Goal: Task Accomplishment & Management: Manage account settings

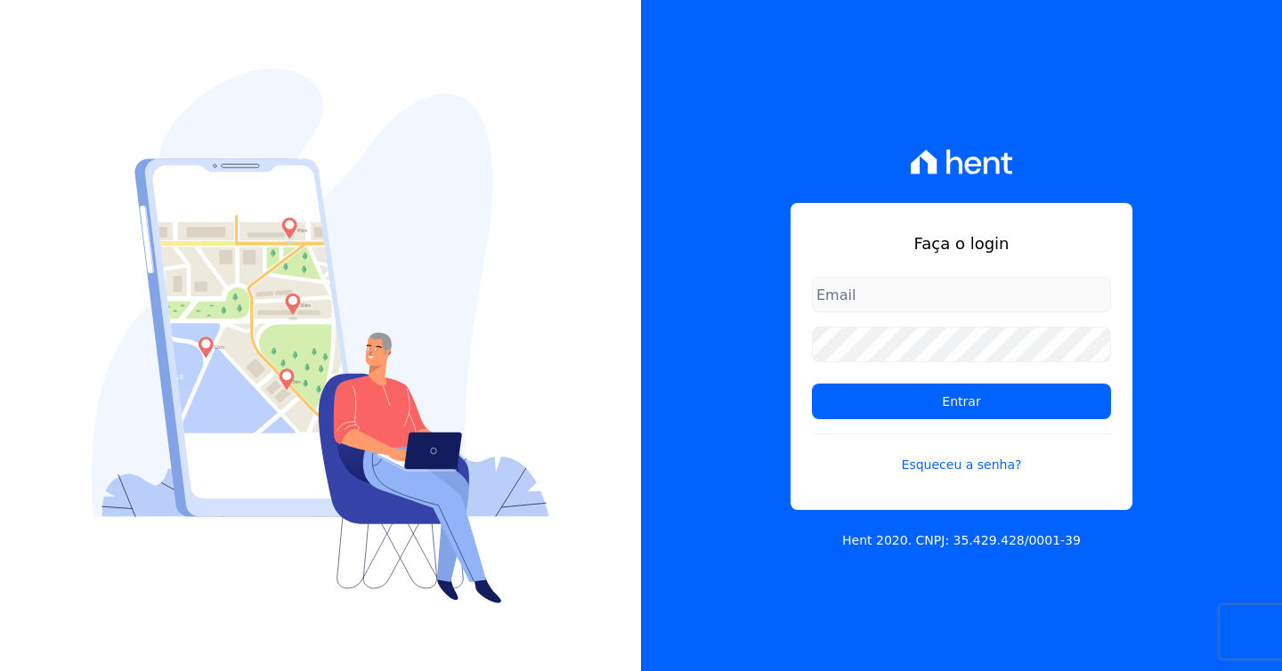
click at [863, 301] on input "email" at bounding box center [961, 295] width 299 height 36
type input "[EMAIL_ADDRESS][DOMAIN_NAME]"
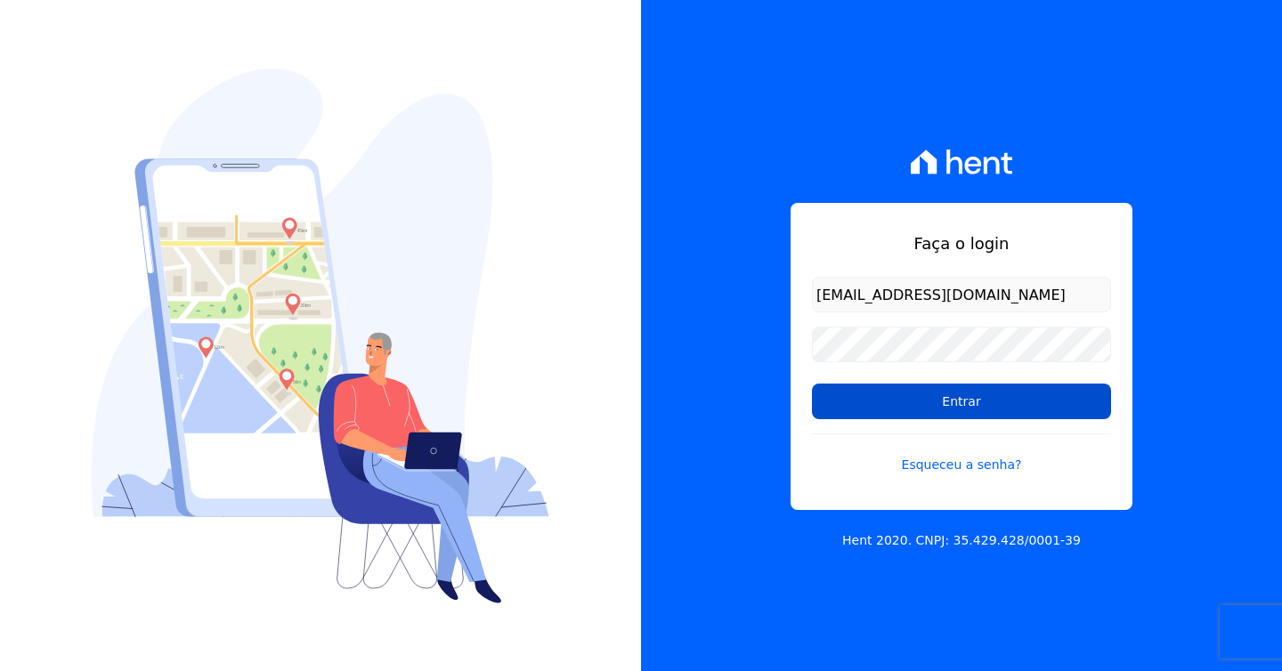
click at [972, 401] on input "Entrar" at bounding box center [961, 402] width 299 height 36
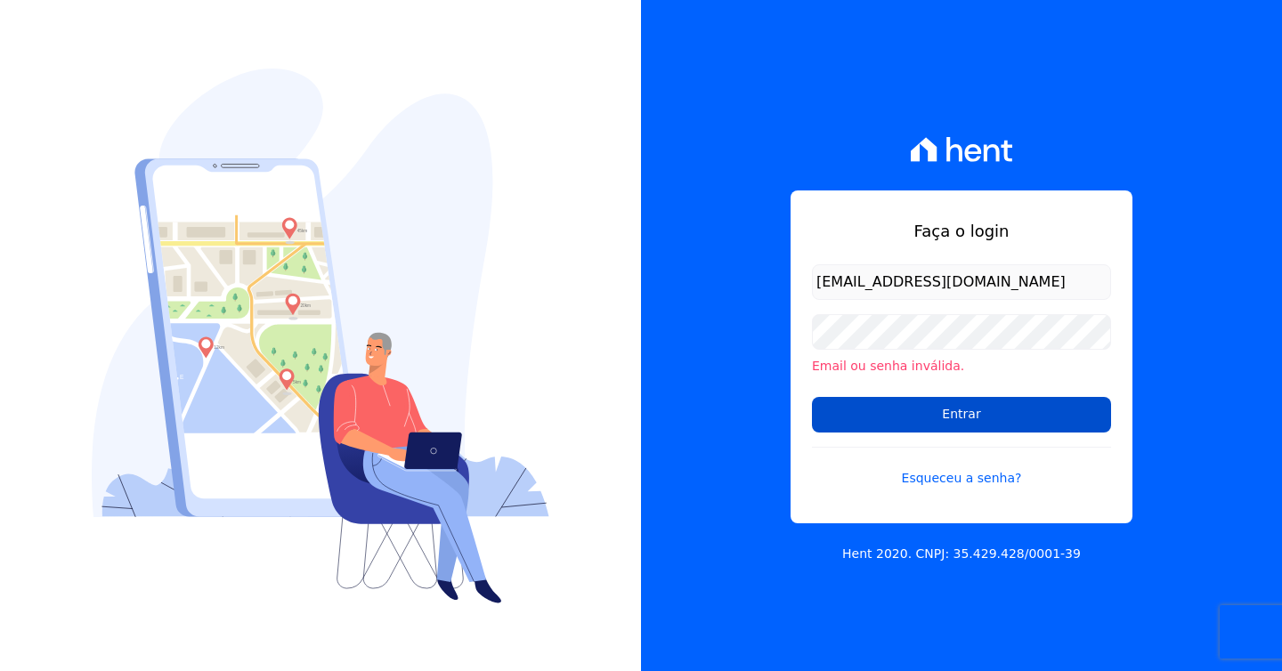
click at [923, 411] on input "Entrar" at bounding box center [961, 415] width 299 height 36
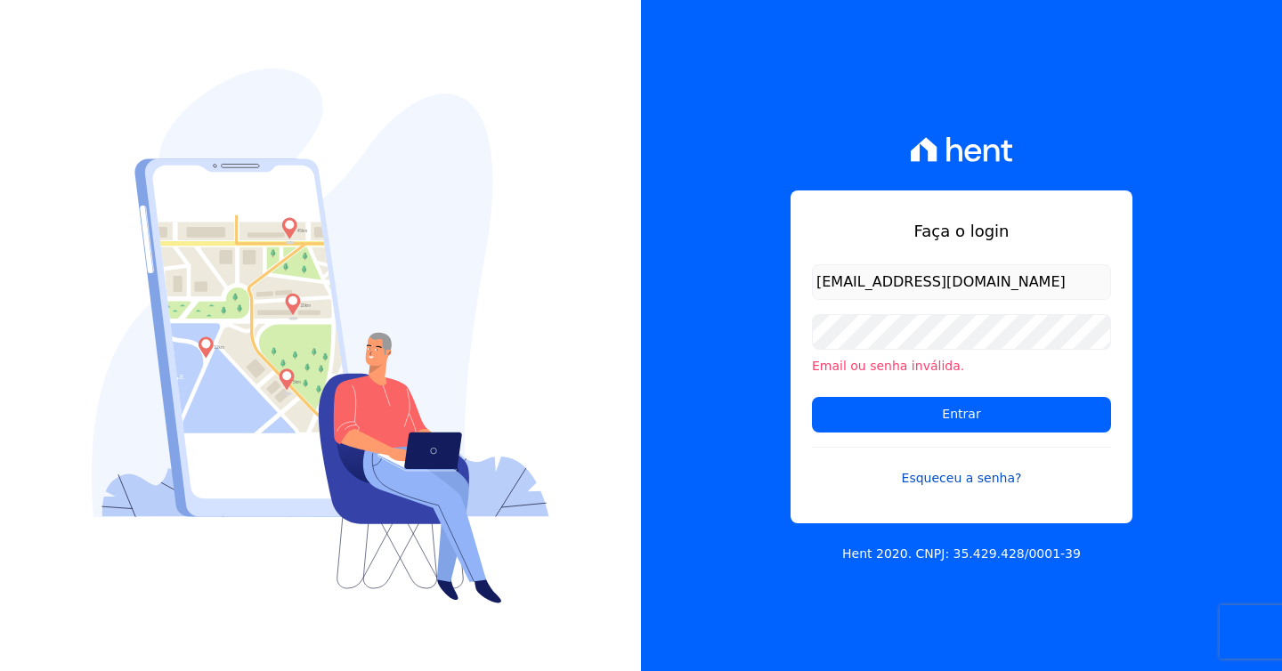
click at [923, 476] on link "Esqueceu a senha?" at bounding box center [961, 467] width 299 height 41
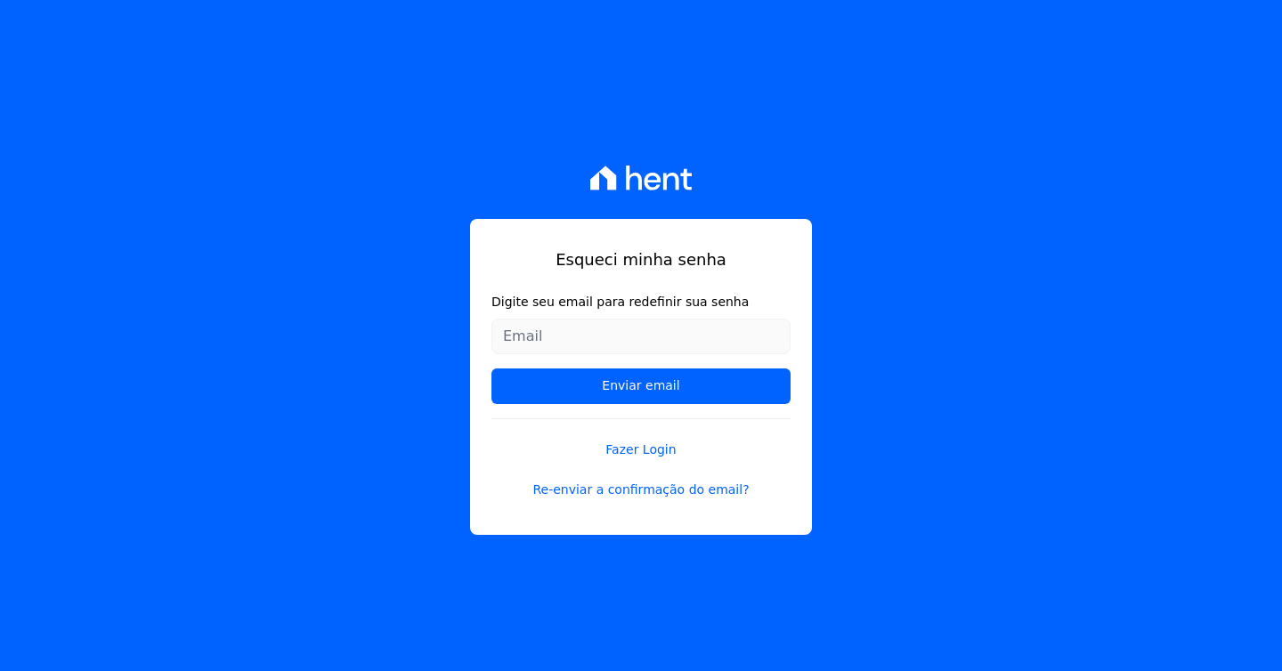
click at [586, 334] on input "Digite seu email para redefinir sua senha" at bounding box center [641, 337] width 299 height 36
type input "[EMAIL_ADDRESS][DOMAIN_NAME]"
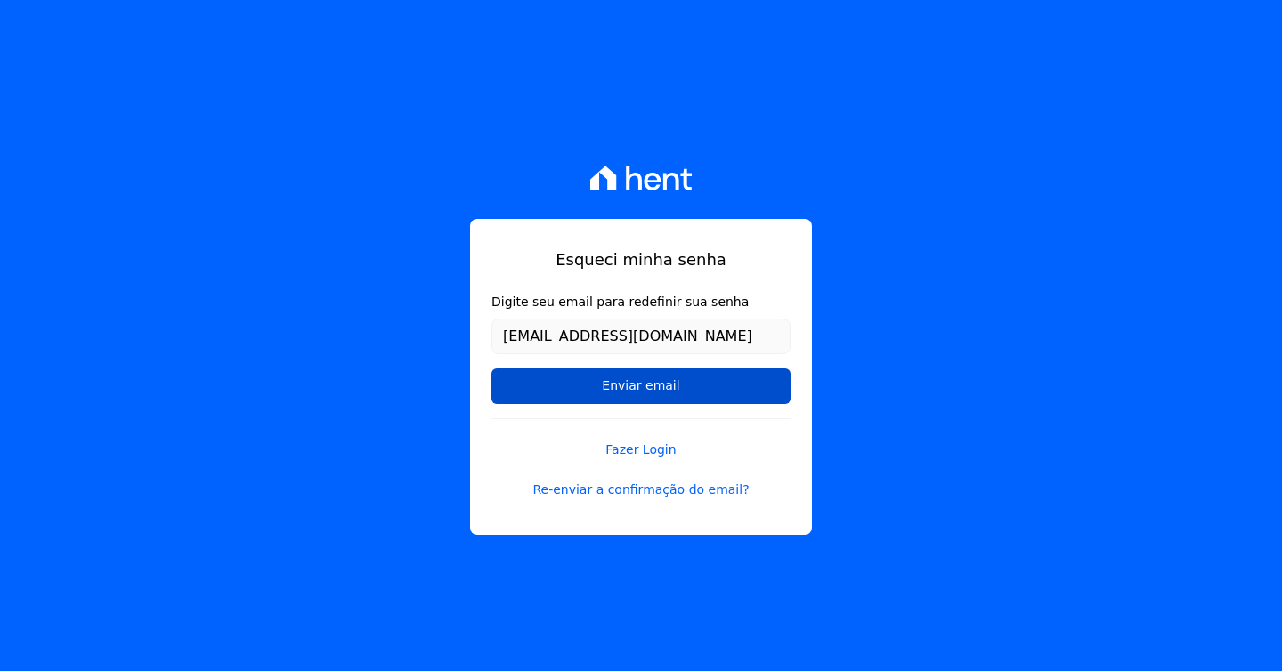
click at [606, 381] on input "Enviar email" at bounding box center [641, 387] width 299 height 36
click at [565, 387] on input "Enviar email" at bounding box center [641, 387] width 299 height 36
click at [492, 369] on input "Enviar email" at bounding box center [641, 387] width 299 height 36
